Goal: Transaction & Acquisition: Purchase product/service

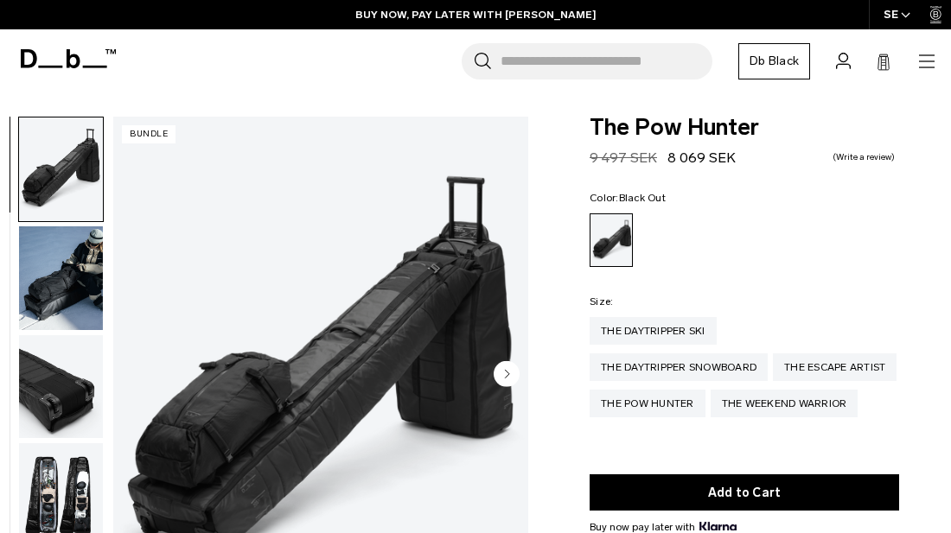
click at [917, 60] on icon "button" at bounding box center [926, 61] width 21 height 21
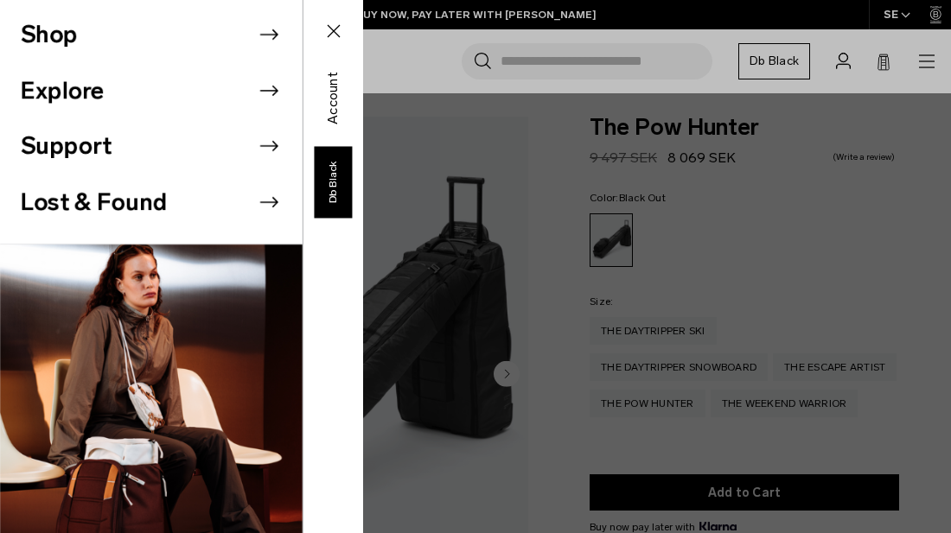
click at [239, 42] on li "Shop" at bounding box center [162, 35] width 282 height 56
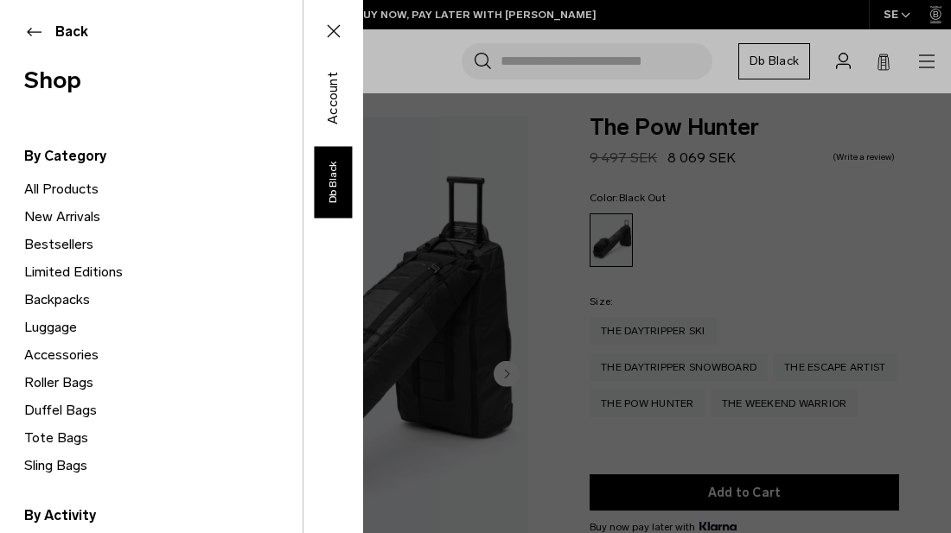
click at [58, 241] on link "Bestsellers" at bounding box center [163, 245] width 278 height 28
